Goal: Transaction & Acquisition: Purchase product/service

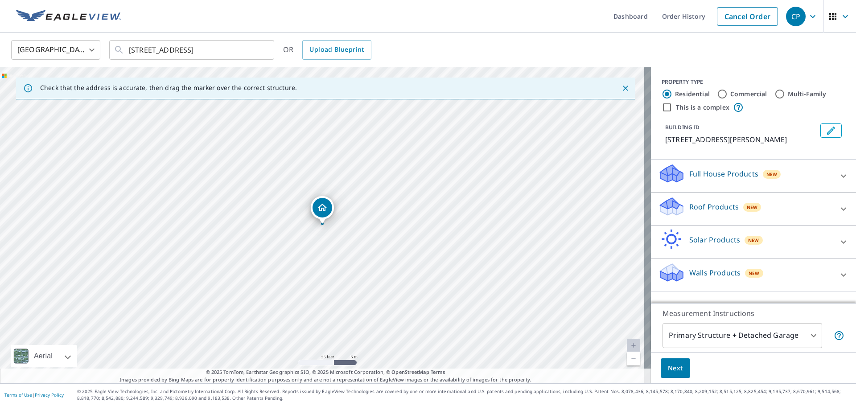
click at [773, 210] on div "Roof Products New" at bounding box center [745, 208] width 175 height 25
click at [661, 106] on input "This is a complex" at bounding box center [666, 107] width 11 height 11
checkbox input "true"
radio input "false"
radio input "true"
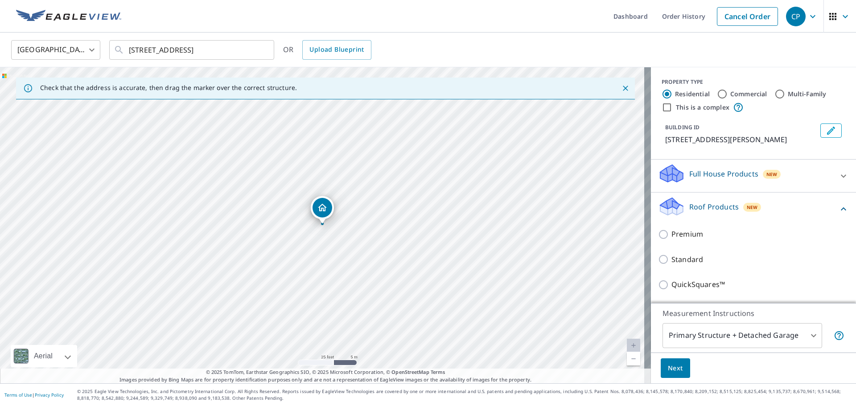
type input "4"
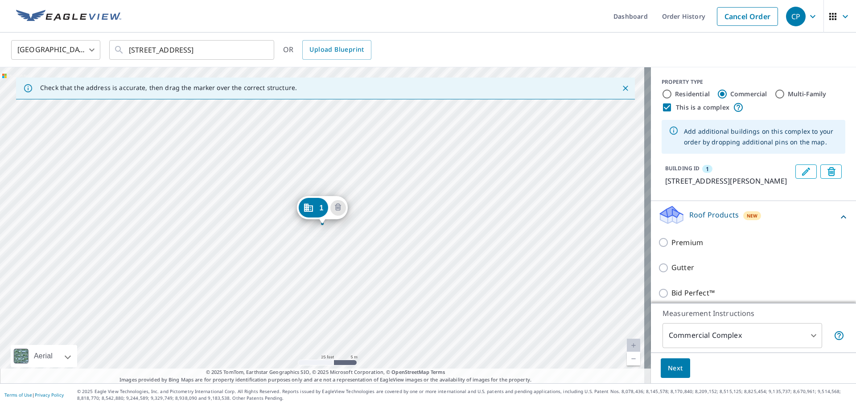
click at [327, 300] on div "1 9211 BLUNDELL RD RICHMOND BC V6Y1K5" at bounding box center [325, 225] width 651 height 316
click at [334, 289] on div "1 9211 BLUNDELL RD RICHMOND BC V6Y1K5" at bounding box center [325, 225] width 651 height 316
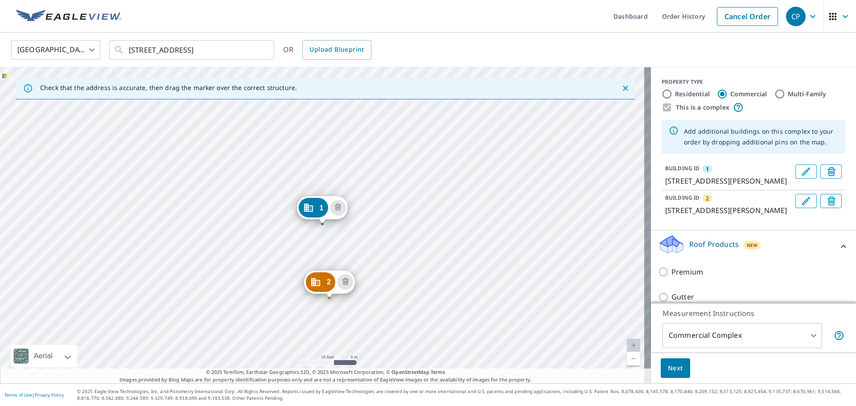
drag, startPoint x: 320, startPoint y: 270, endPoint x: 316, endPoint y: 280, distance: 11.0
click at [345, 283] on icon "Delete building 2" at bounding box center [345, 282] width 11 height 11
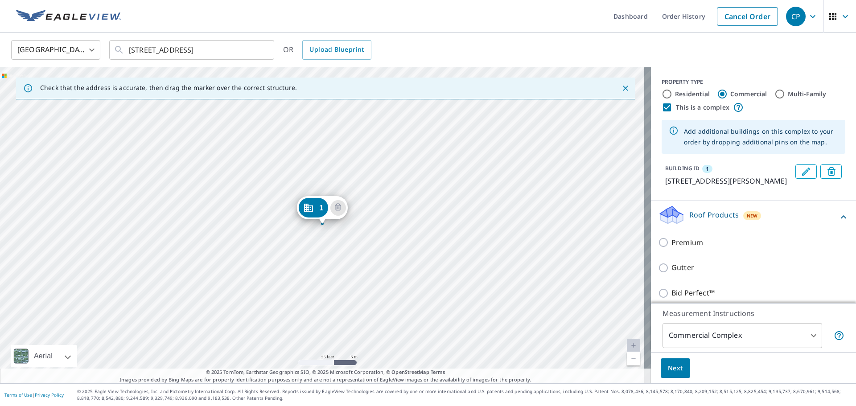
click at [662, 96] on input "Residential" at bounding box center [666, 94] width 11 height 11
radio input "true"
type input "1"
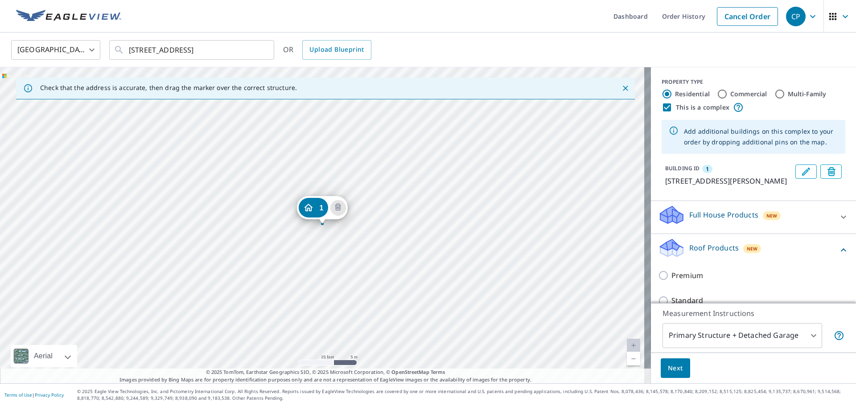
scroll to position [45, 0]
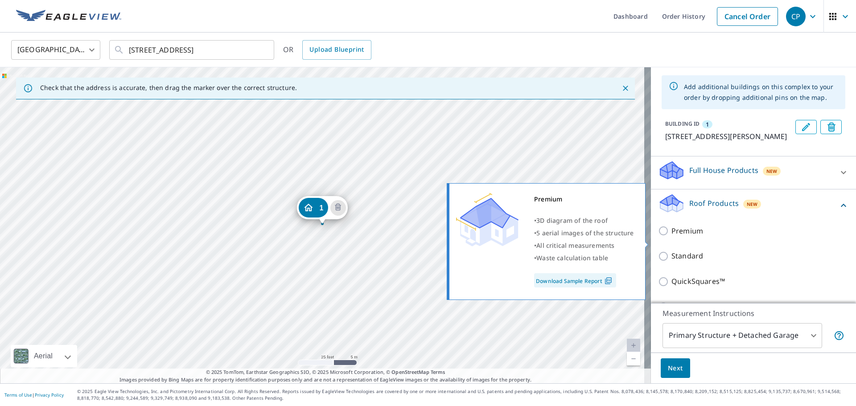
click at [658, 236] on input "Premium" at bounding box center [664, 231] width 13 height 11
checkbox input "true"
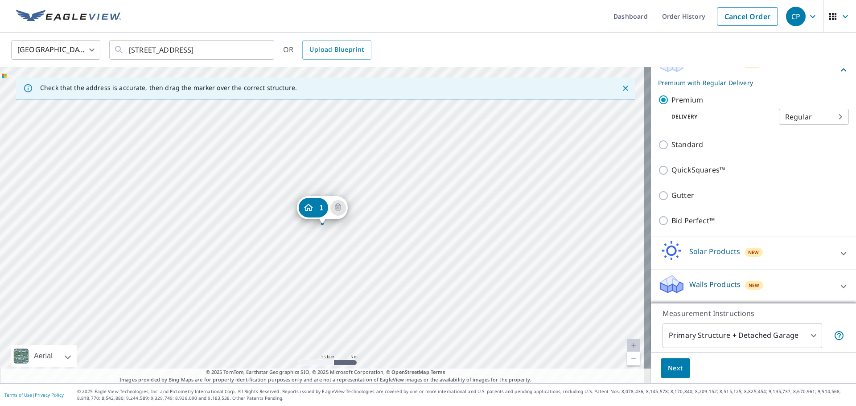
scroll to position [0, 0]
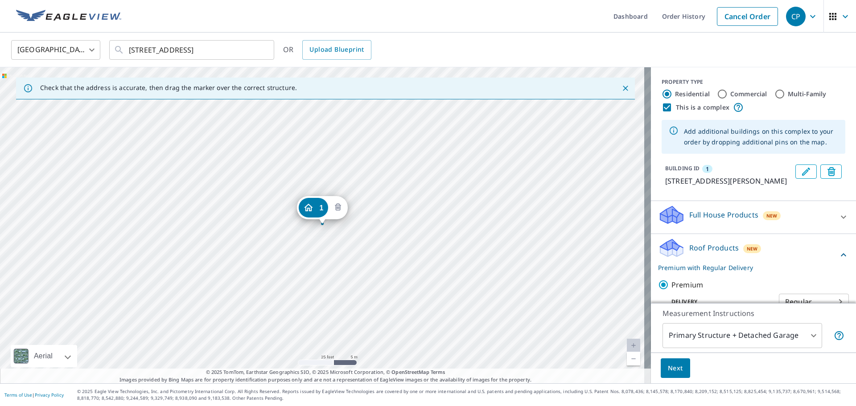
click at [340, 209] on icon "Delete building 1" at bounding box center [338, 207] width 6 height 7
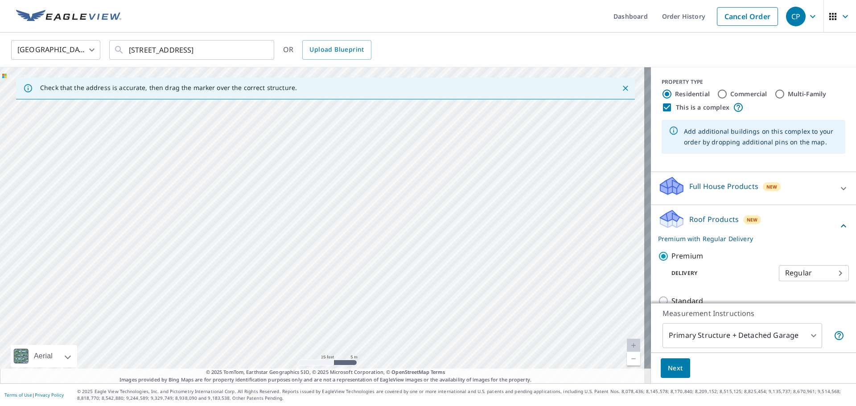
drag, startPoint x: 456, startPoint y: 242, endPoint x: 458, endPoint y: 344, distance: 101.6
click at [465, 357] on div at bounding box center [325, 225] width 651 height 316
drag, startPoint x: 428, startPoint y: 249, endPoint x: 413, endPoint y: 259, distance: 18.3
click at [413, 259] on div at bounding box center [325, 225] width 651 height 316
click at [358, 149] on div at bounding box center [325, 225] width 651 height 316
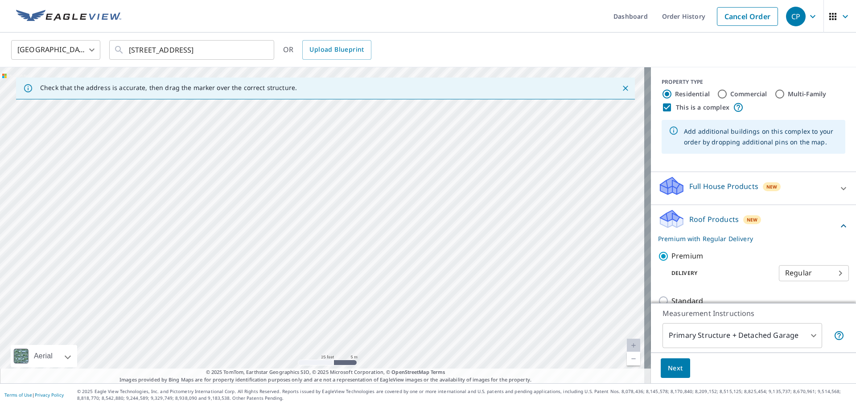
type input "9211 BLUNDELL RD, RICHMOND, BC, V6Y1K5"
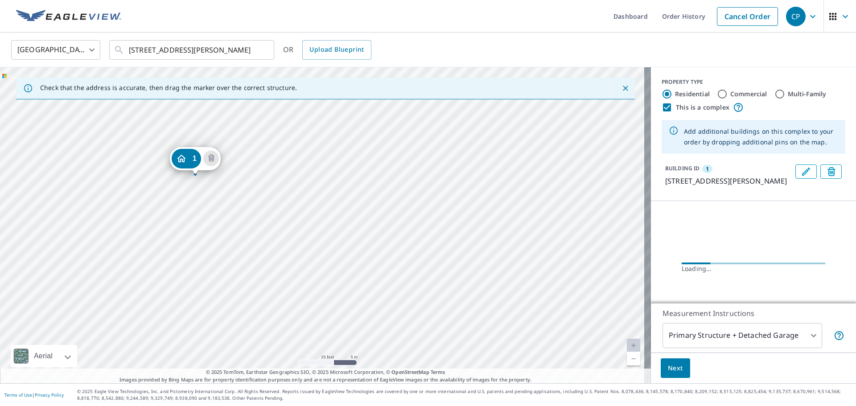
drag, startPoint x: 318, startPoint y: 203, endPoint x: 193, endPoint y: 153, distance: 134.2
click at [661, 108] on input "This is a complex" at bounding box center [666, 107] width 11 height 11
checkbox input "false"
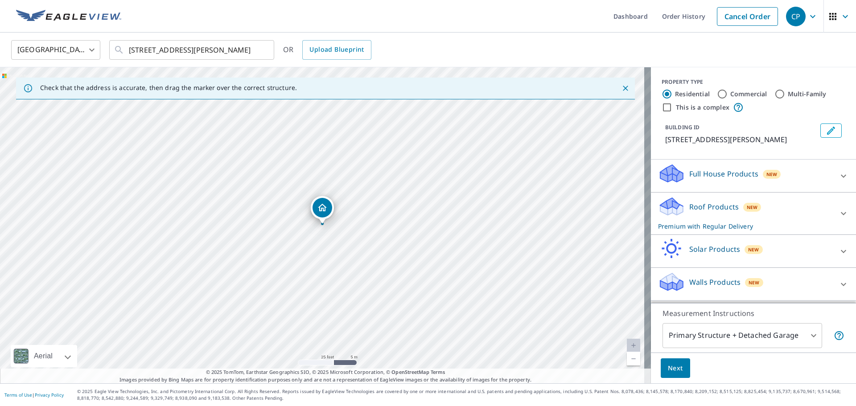
click at [804, 222] on div "Roof Products New Premium with Regular Delivery" at bounding box center [745, 213] width 175 height 35
click at [668, 367] on span "Next" at bounding box center [675, 368] width 15 height 11
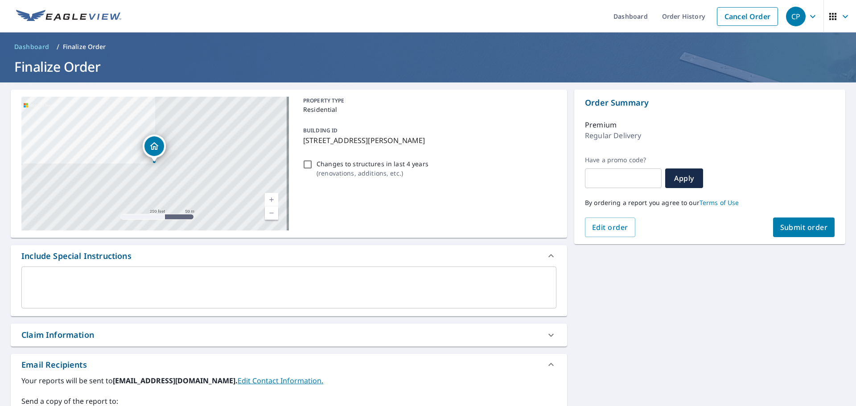
scroll to position [89, 0]
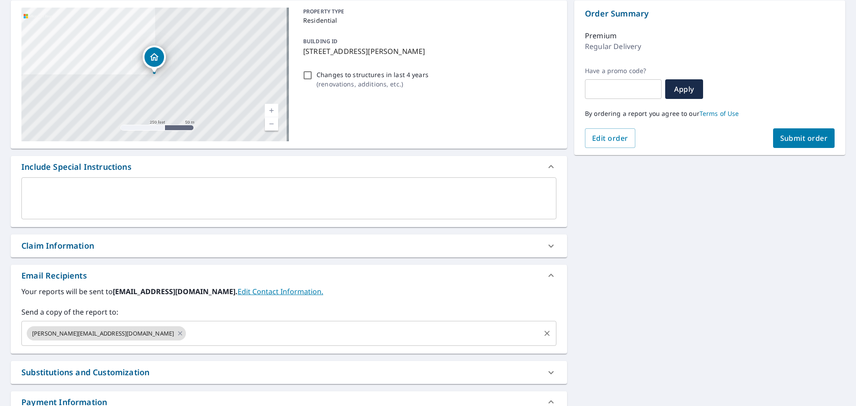
click at [177, 333] on icon at bounding box center [180, 333] width 7 height 10
checkbox input "true"
click at [95, 333] on input "text" at bounding box center [281, 333] width 513 height 17
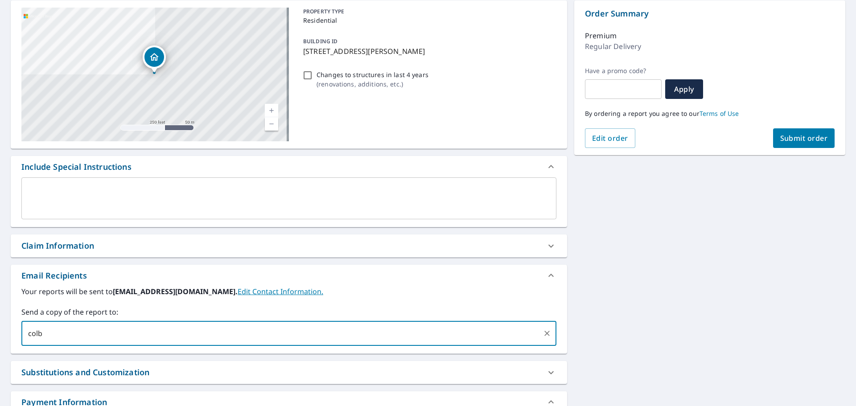
type input "Colby@absoluteroof.ca"
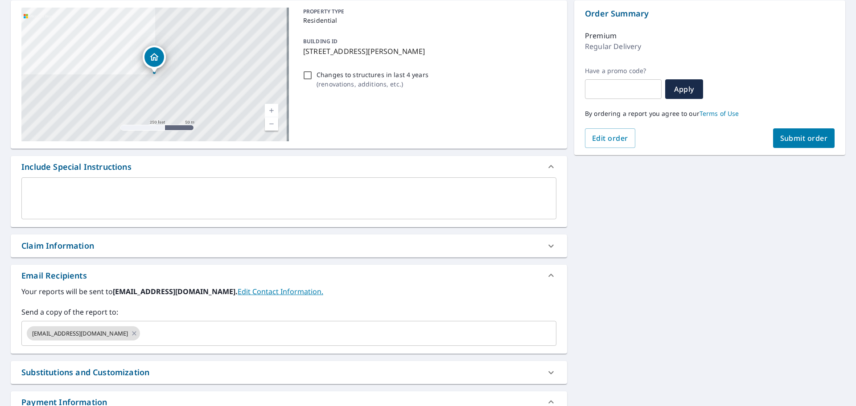
click at [621, 303] on div "9211 BLUNDELL RD RICHMOND BC V6Y1K5 Aerial Road A standard road map Aerial A de…" at bounding box center [428, 224] width 856 height 462
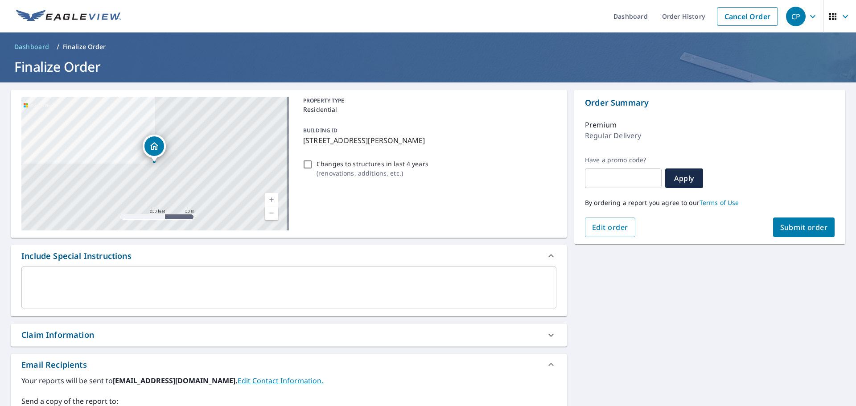
scroll to position [161, 0]
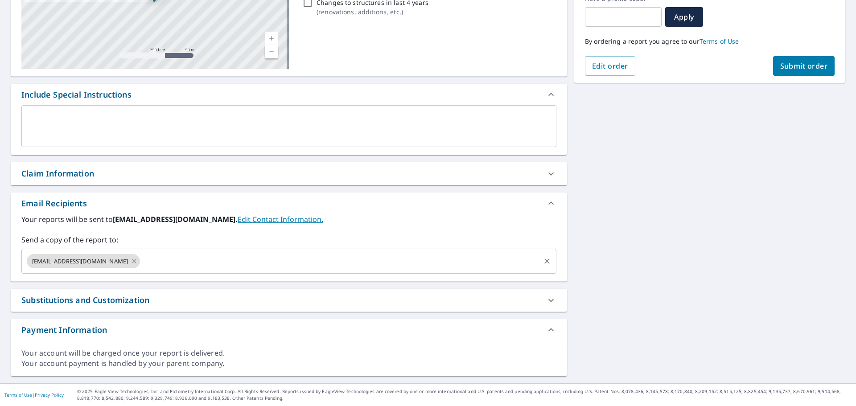
drag, startPoint x: 102, startPoint y: 259, endPoint x: 109, endPoint y: 259, distance: 7.6
click at [131, 259] on icon at bounding box center [134, 261] width 7 height 10
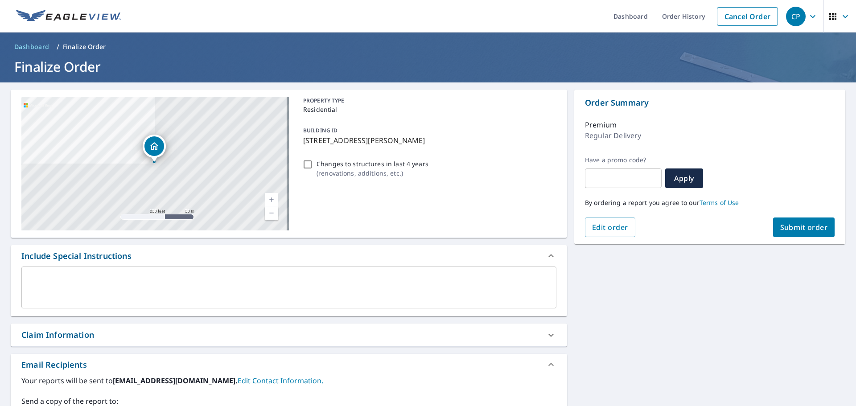
click at [695, 333] on div "9211 BLUNDELL RD RICHMOND BC V6Y1K5 Aerial Road A standard road map Aerial A de…" at bounding box center [428, 313] width 856 height 462
click at [792, 229] on span "Submit order" at bounding box center [804, 227] width 48 height 10
checkbox input "true"
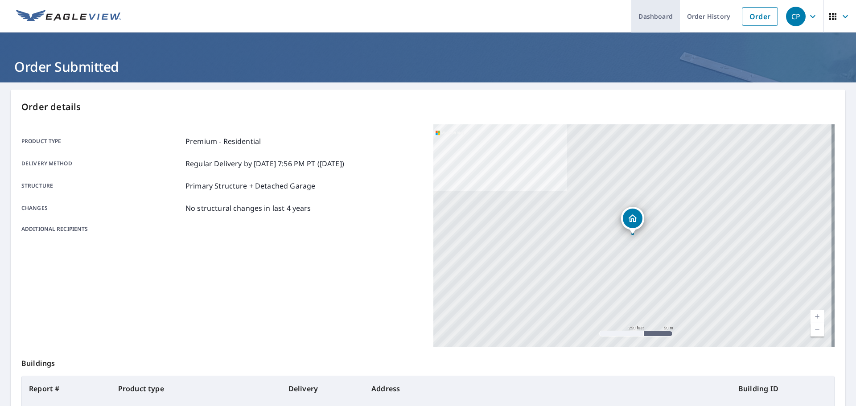
click at [653, 18] on link "Dashboard" at bounding box center [655, 16] width 49 height 33
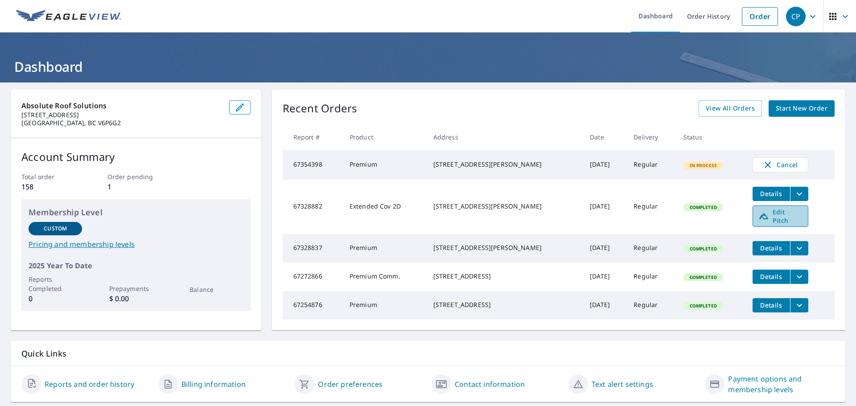
click at [777, 219] on span "Edit Pitch" at bounding box center [780, 216] width 44 height 17
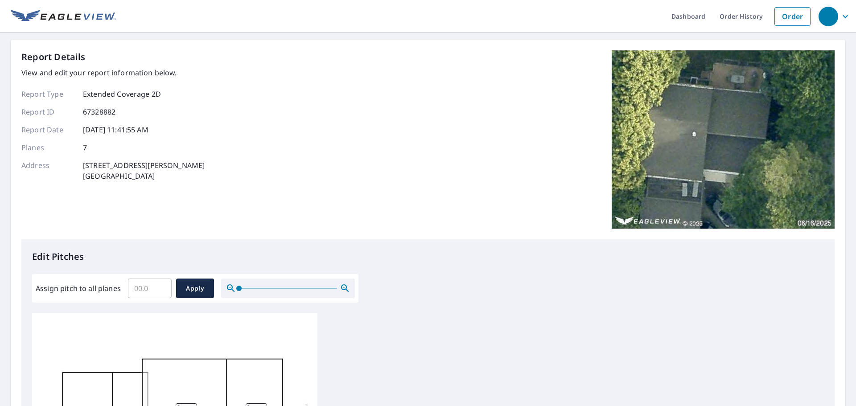
scroll to position [178, 0]
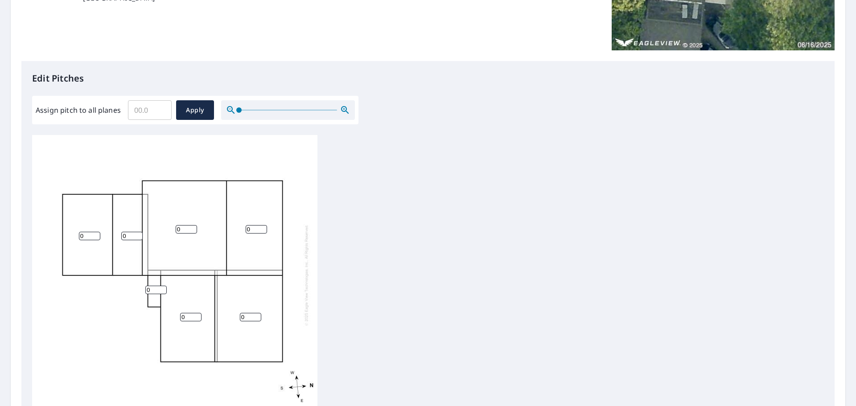
click at [416, 213] on div "0 0 0 0 0 0 0" at bounding box center [428, 275] width 792 height 280
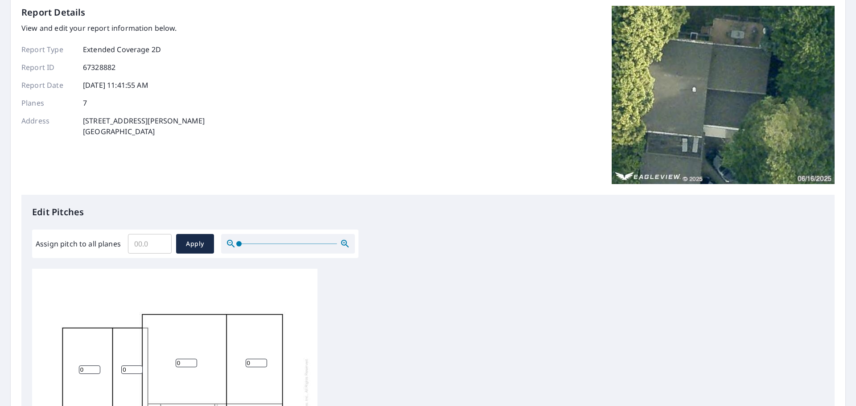
scroll to position [0, 0]
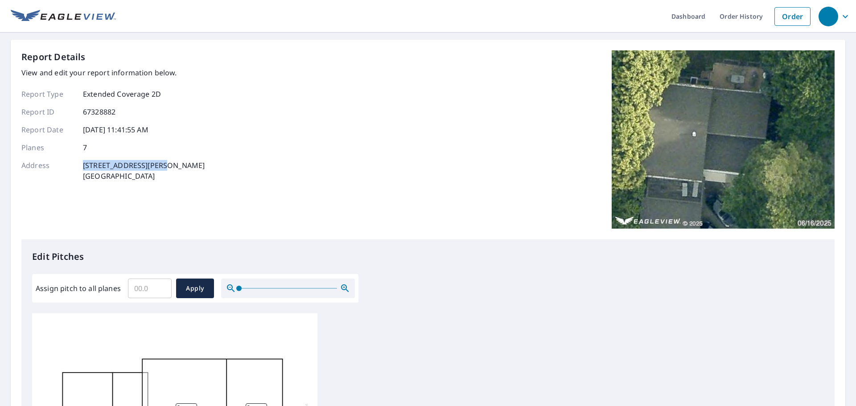
drag, startPoint x: 148, startPoint y: 164, endPoint x: 78, endPoint y: 163, distance: 70.0
click at [78, 163] on div "Address 5383 NANCY GREENE WAY NORTH VANCOUVER, BC V7R4N2" at bounding box center [112, 170] width 183 height 21
copy div "5383 NANCY GREENE WAY"
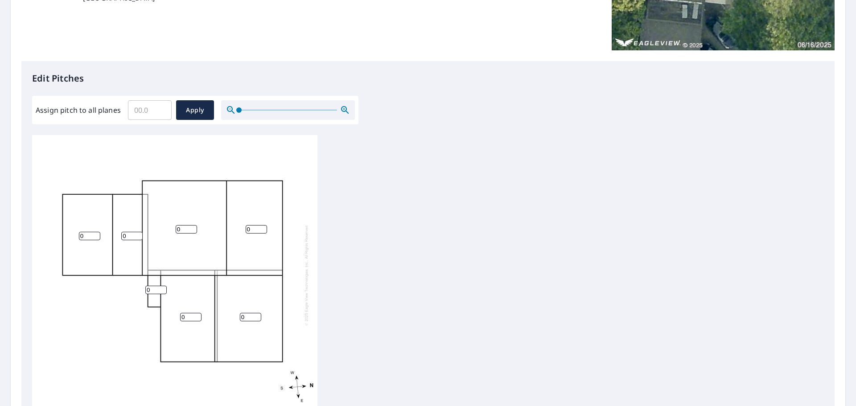
scroll to position [9, 0]
click at [190, 311] on input "0" at bounding box center [190, 315] width 21 height 8
click at [127, 304] on div "0 0 0 0 0 0 0" at bounding box center [174, 273] width 285 height 280
type input "5"
click at [248, 311] on input "0" at bounding box center [250, 315] width 21 height 8
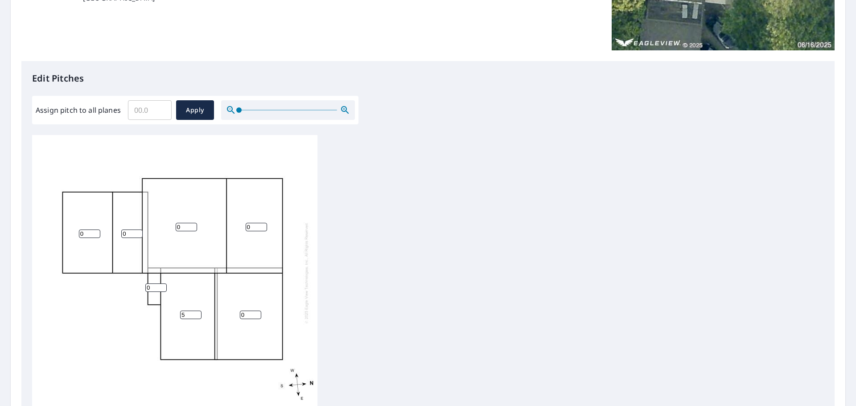
drag, startPoint x: 227, startPoint y: 308, endPoint x: 221, endPoint y: 309, distance: 5.9
click at [221, 309] on div "0 0 0 5 0 0 0" at bounding box center [174, 273] width 285 height 280
type input "8"
drag, startPoint x: 160, startPoint y: 307, endPoint x: 143, endPoint y: 305, distance: 17.0
click at [142, 306] on div "0 8 0 5 0 0 0" at bounding box center [174, 273] width 285 height 280
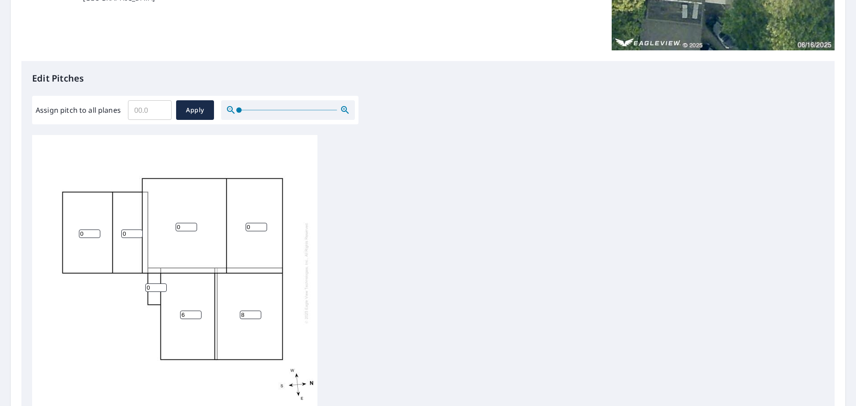
type input "6"
click at [187, 223] on input "0" at bounding box center [186, 227] width 21 height 8
click at [154, 215] on div "0 8 0 6 0 0 0" at bounding box center [174, 273] width 285 height 280
click at [181, 223] on input "0" at bounding box center [186, 227] width 21 height 8
click at [181, 216] on div "0 8 0 6 0 0 0" at bounding box center [174, 273] width 285 height 280
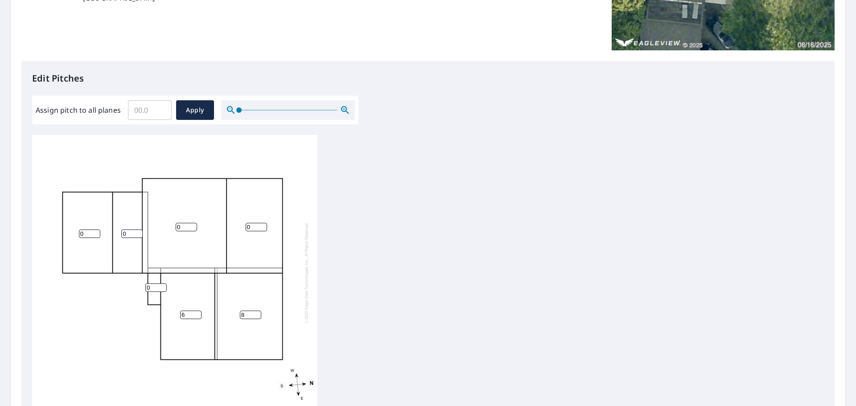
drag, startPoint x: 183, startPoint y: 220, endPoint x: 155, endPoint y: 220, distance: 28.1
click at [155, 220] on div "0 8 0 6 0 0 0" at bounding box center [174, 273] width 285 height 280
type input "6"
click at [417, 226] on div "6 8 0 6 0 0 0" at bounding box center [428, 275] width 792 height 280
click at [256, 223] on input "0" at bounding box center [256, 227] width 21 height 8
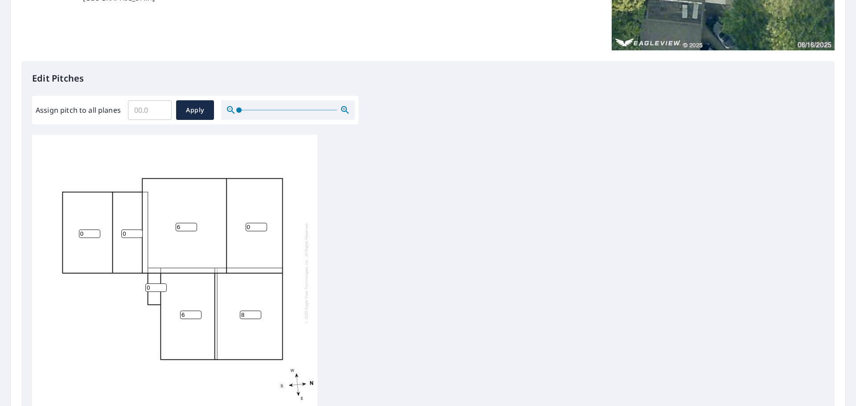
drag, startPoint x: 257, startPoint y: 222, endPoint x: 248, endPoint y: 224, distance: 8.9
click at [248, 224] on input "0" at bounding box center [256, 227] width 21 height 8
type input "8"
drag, startPoint x: 128, startPoint y: 228, endPoint x: 122, endPoint y: 229, distance: 6.7
click at [91, 228] on div "6 8 8 6 0 0 0" at bounding box center [174, 273] width 285 height 280
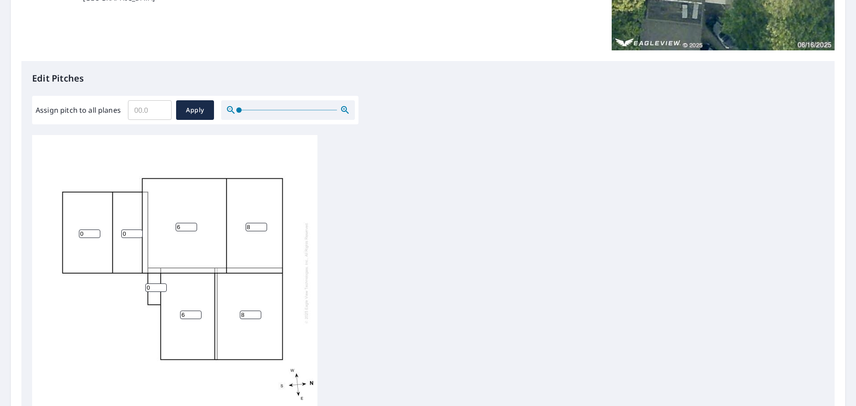
click at [471, 233] on div "6 8 8 6 0 0 0" at bounding box center [428, 275] width 792 height 280
drag, startPoint x: 74, startPoint y: 230, endPoint x: 164, endPoint y: 247, distance: 91.3
click at [66, 229] on div "6 8 8 6 0 0 0" at bounding box center [174, 273] width 285 height 280
type input "6"
drag, startPoint x: 249, startPoint y: 310, endPoint x: 228, endPoint y: 309, distance: 21.0
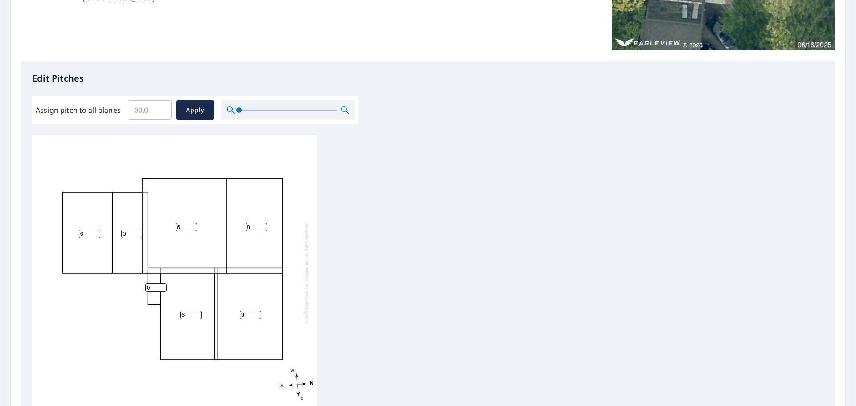
click at [232, 309] on div "6 8 8 6 6 0 0" at bounding box center [174, 273] width 285 height 280
type input "9"
drag, startPoint x: 250, startPoint y: 219, endPoint x: 231, endPoint y: 219, distance: 19.2
click at [219, 219] on div "6 9 8 6 6 0 0" at bounding box center [174, 273] width 285 height 280
type input "9"
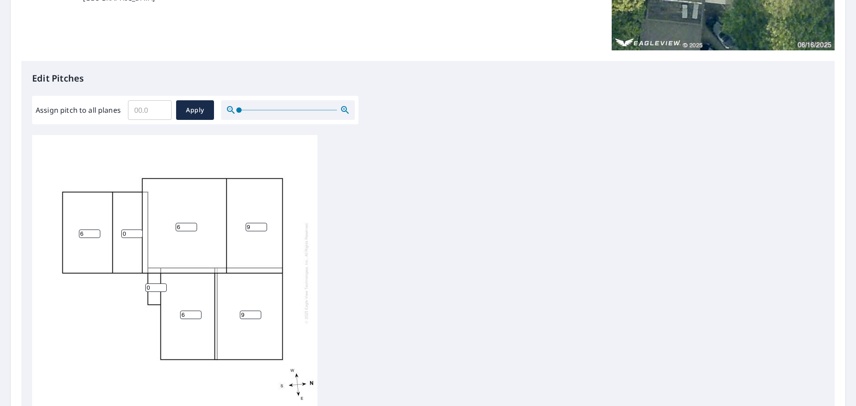
click at [434, 237] on div "6 9 9 6 6 0 0" at bounding box center [428, 275] width 792 height 280
click at [450, 225] on div "6 9 9 6 6 0 0" at bounding box center [428, 275] width 792 height 280
click at [377, 235] on div "6 9 9 6 6 0 0" at bounding box center [428, 275] width 792 height 280
drag, startPoint x: 527, startPoint y: 220, endPoint x: 518, endPoint y: 220, distance: 8.9
click at [527, 220] on div "6 9 9 6 6 0 0" at bounding box center [428, 275] width 792 height 280
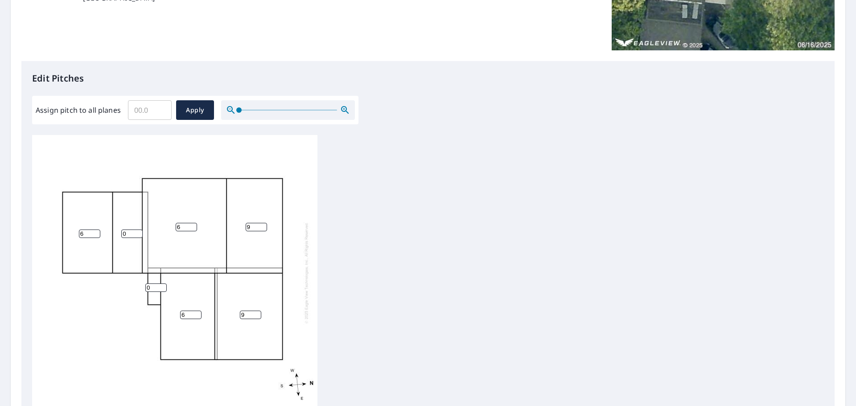
scroll to position [300, 0]
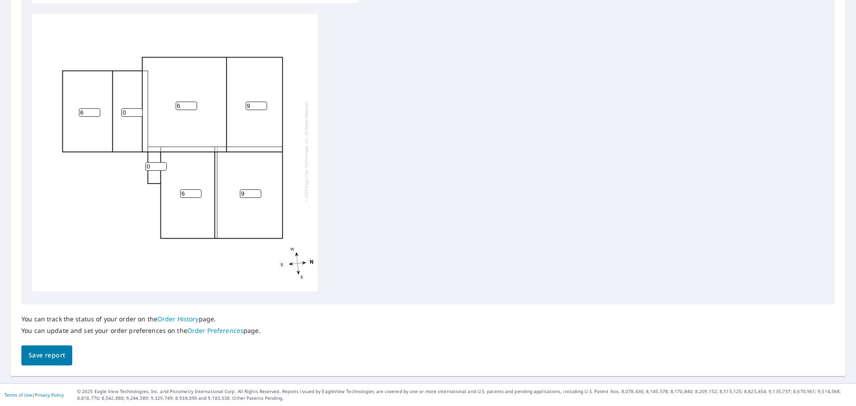
click at [33, 357] on span "Save report" at bounding box center [47, 355] width 37 height 11
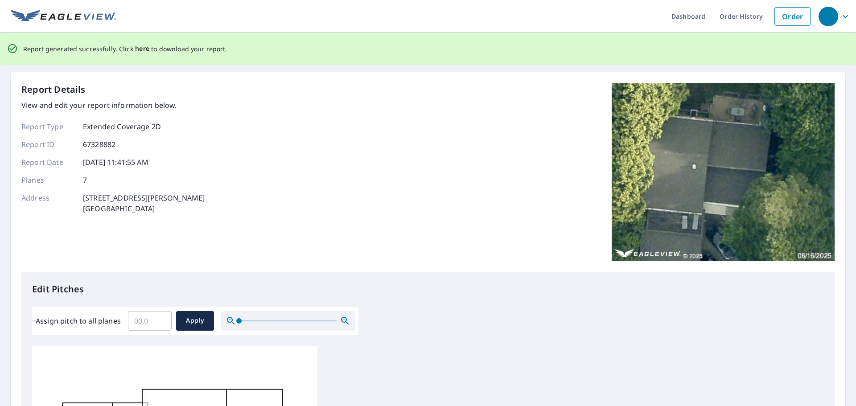
click at [140, 49] on span "here" at bounding box center [142, 48] width 15 height 11
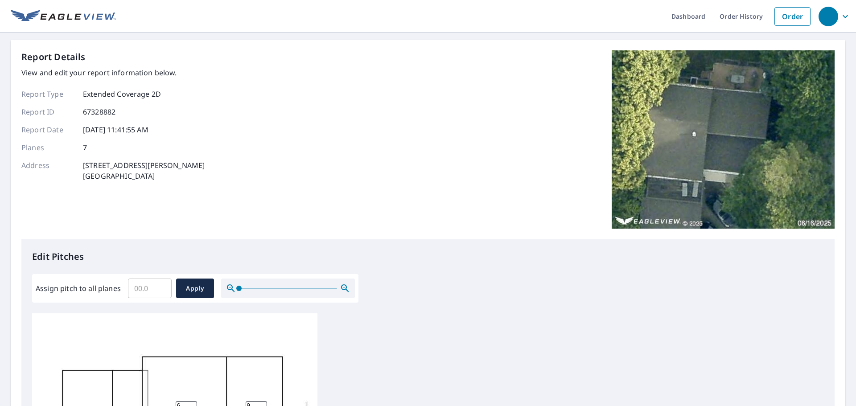
click at [427, 68] on div "Report Details View and edit your report information below. Report Type Extende…" at bounding box center [427, 144] width 813 height 189
